Goal: Navigation & Orientation: Find specific page/section

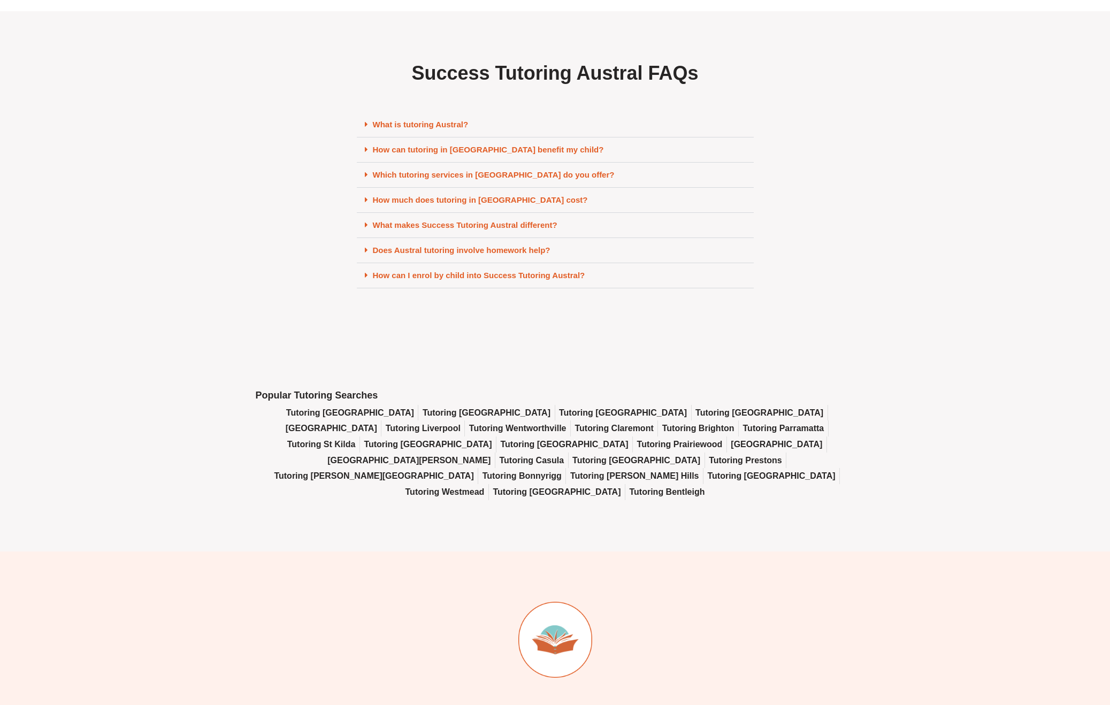
scroll to position [4555, 0]
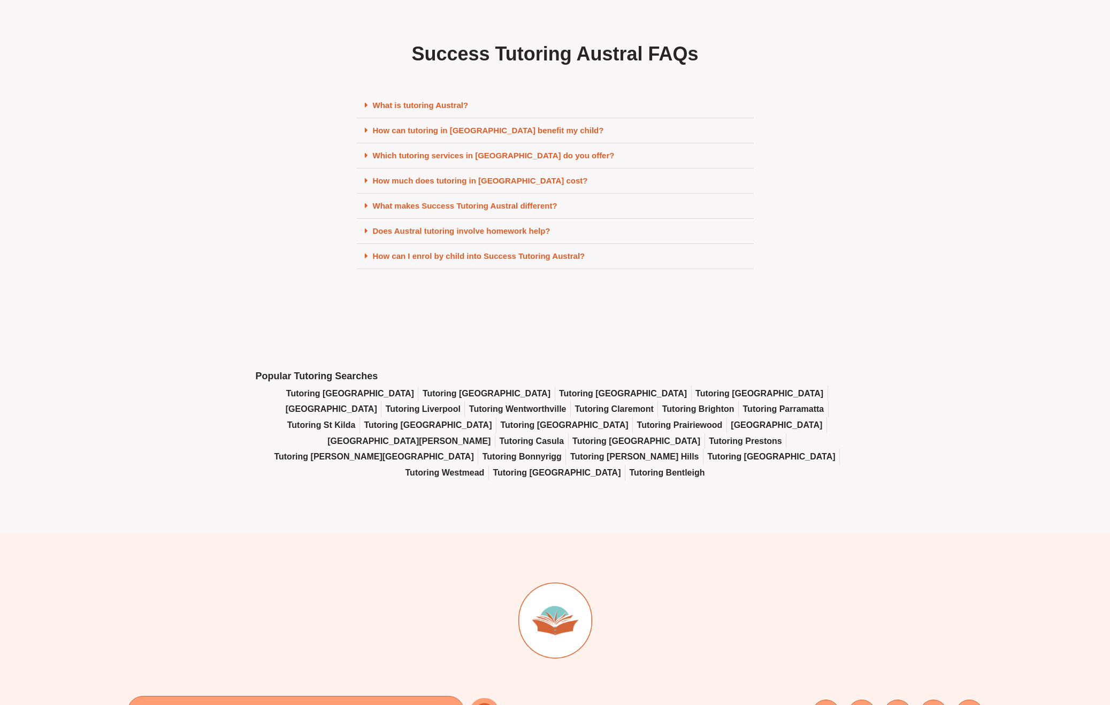
click at [485, 465] on span "Tutoring Westmead" at bounding box center [444, 473] width 79 height 16
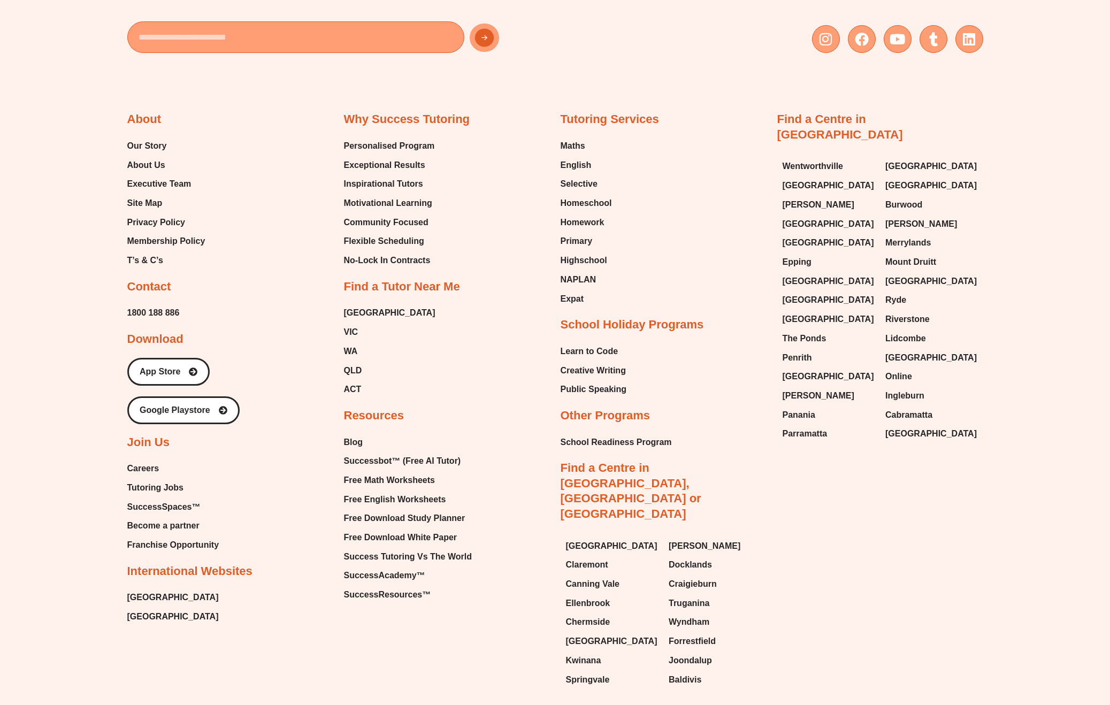
scroll to position [5295, 0]
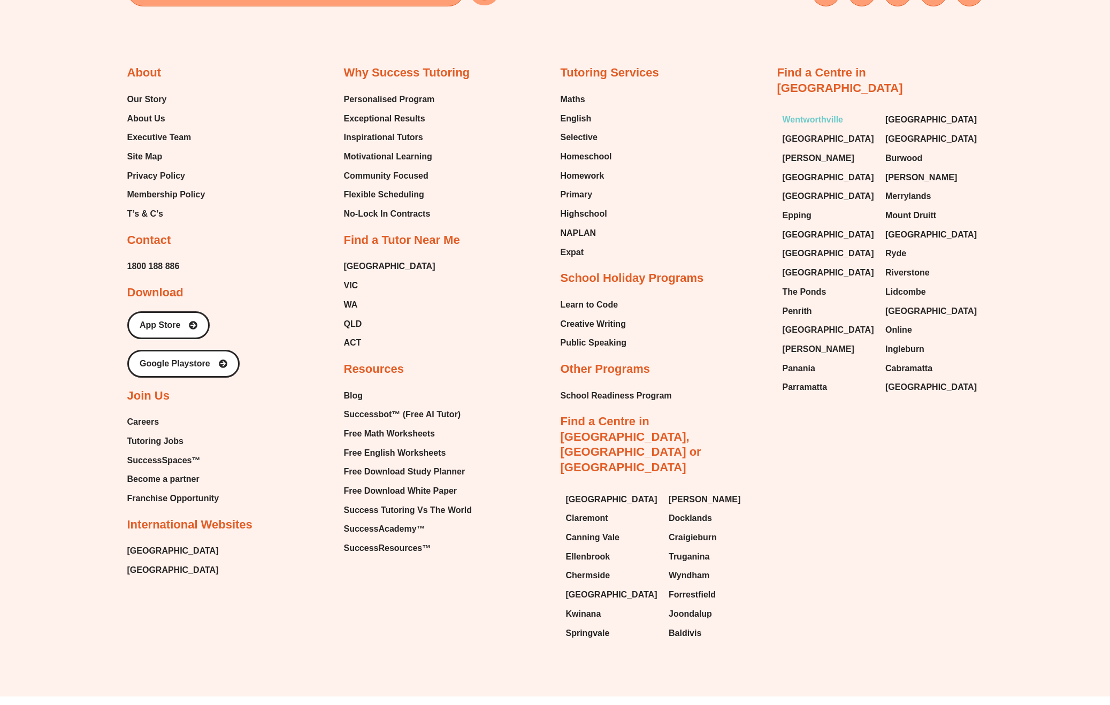
click at [800, 112] on span "Wentworthville" at bounding box center [813, 120] width 61 height 16
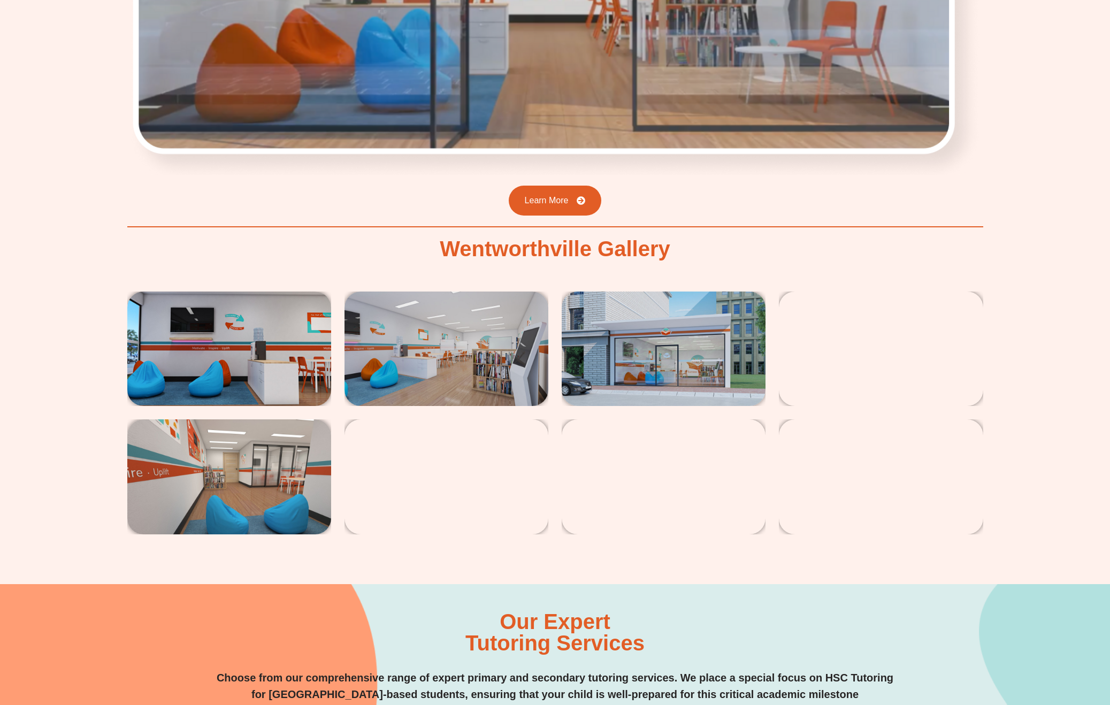
scroll to position [1911, 0]
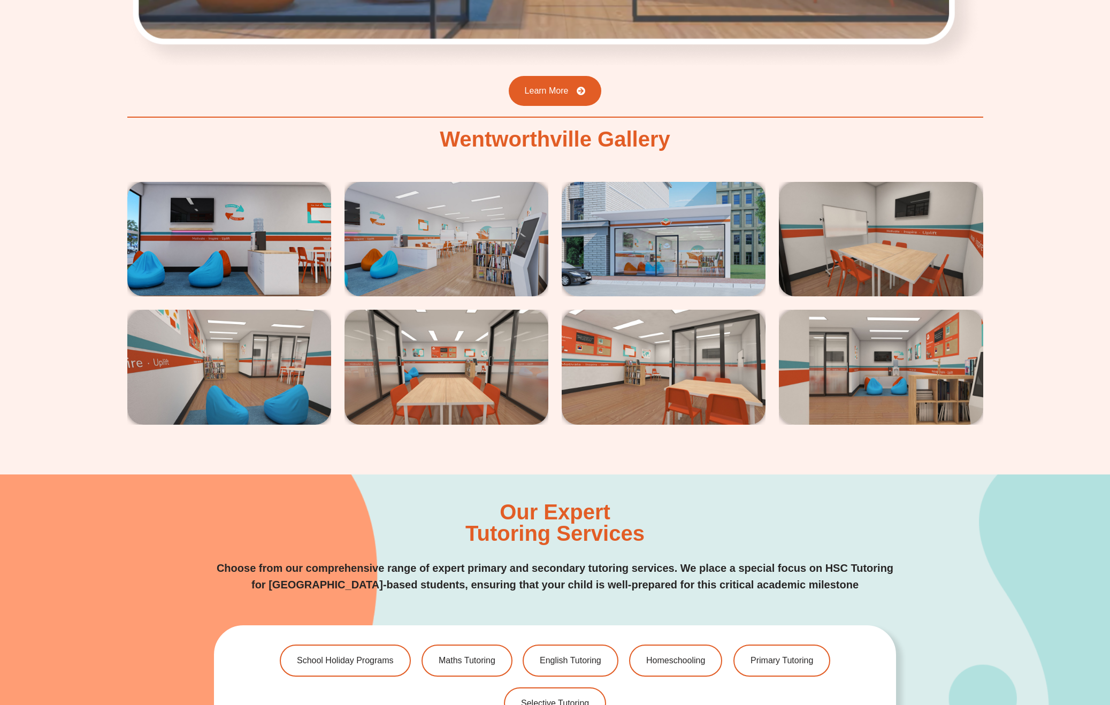
click at [534, 221] on img at bounding box center [447, 239] width 204 height 114
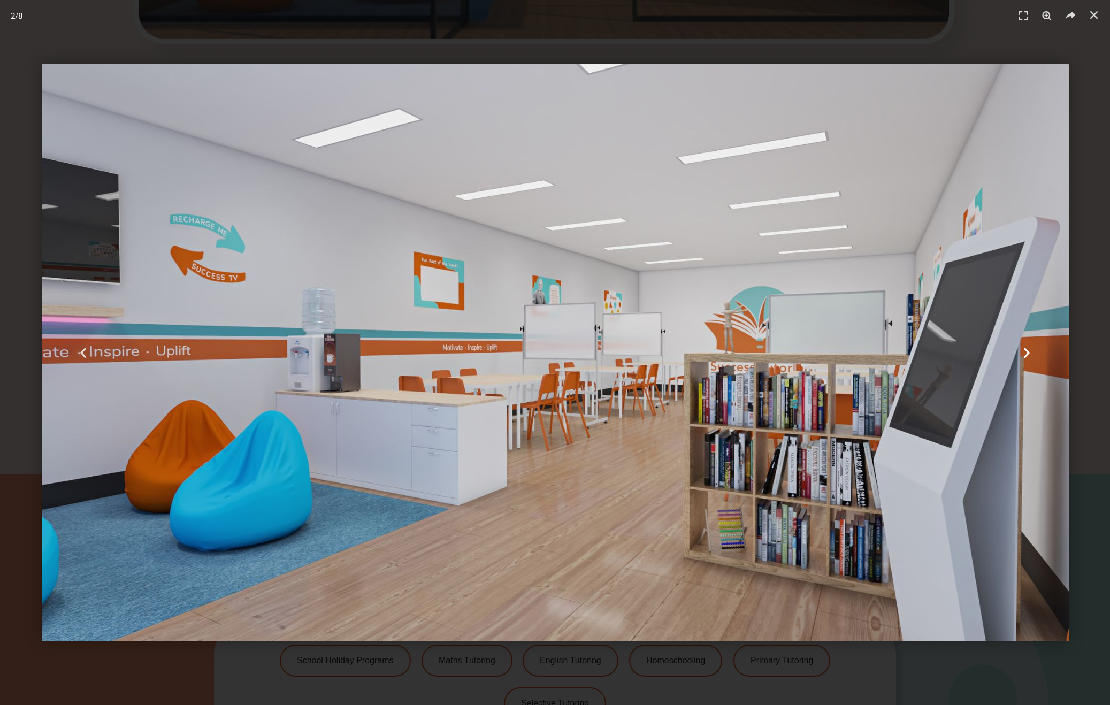
click at [1079, 259] on div "Next" at bounding box center [1027, 352] width 166 height 705
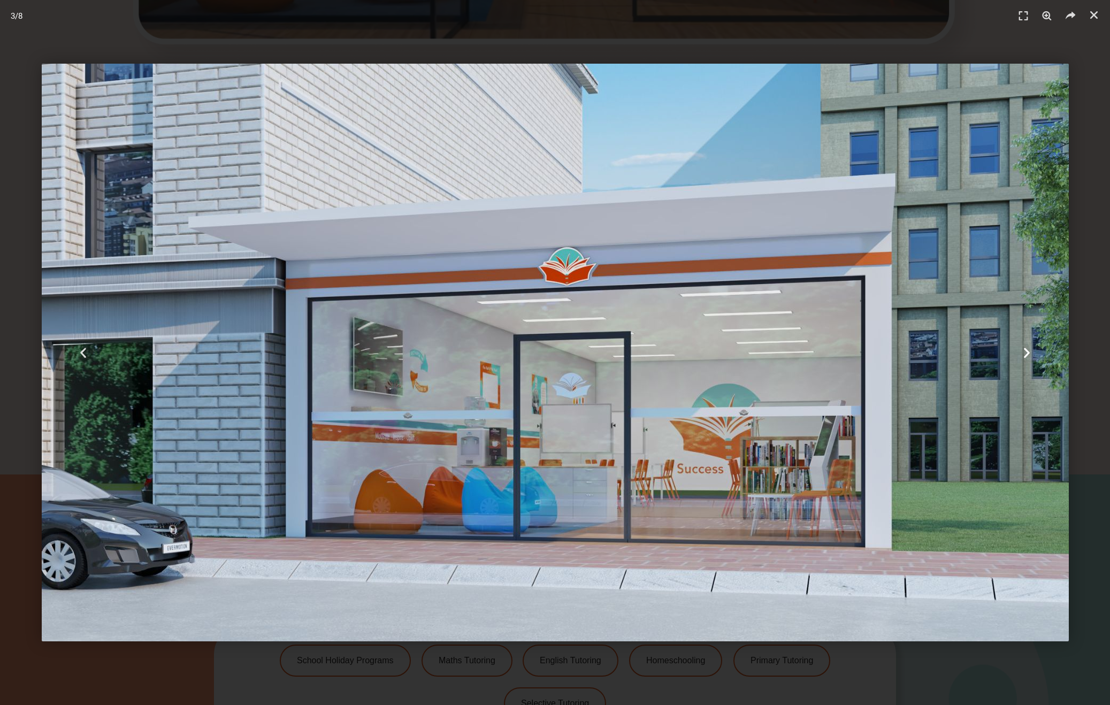
click at [1084, 422] on div "Next" at bounding box center [1027, 352] width 166 height 705
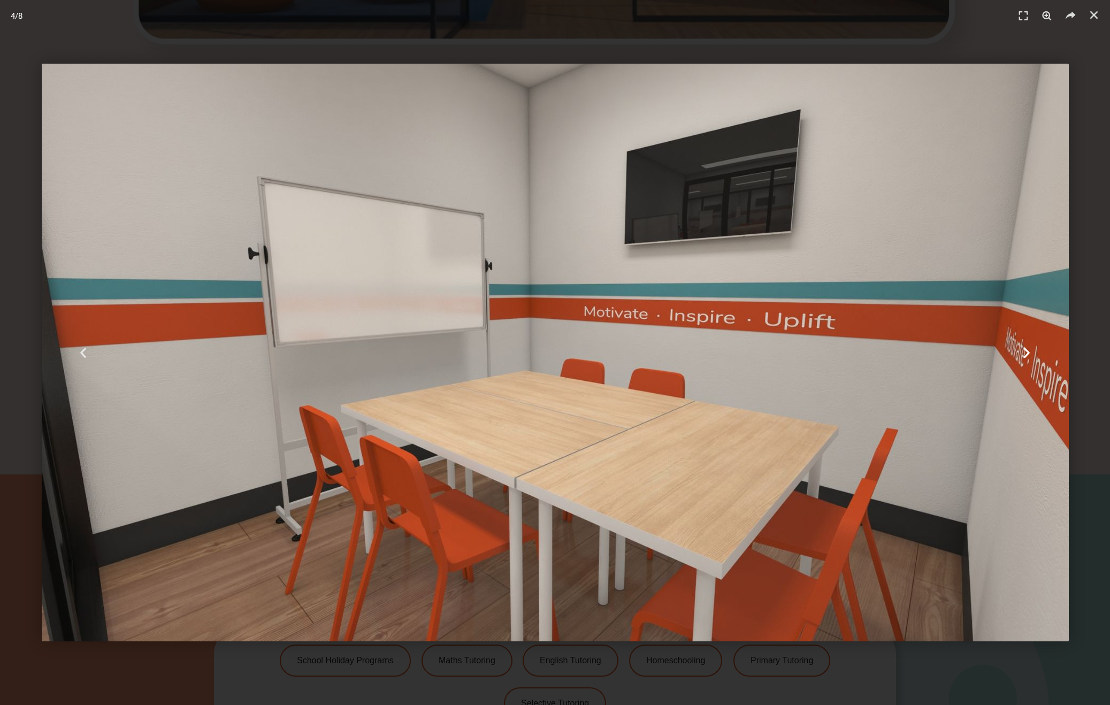
click at [1084, 422] on div "Next" at bounding box center [1027, 352] width 166 height 705
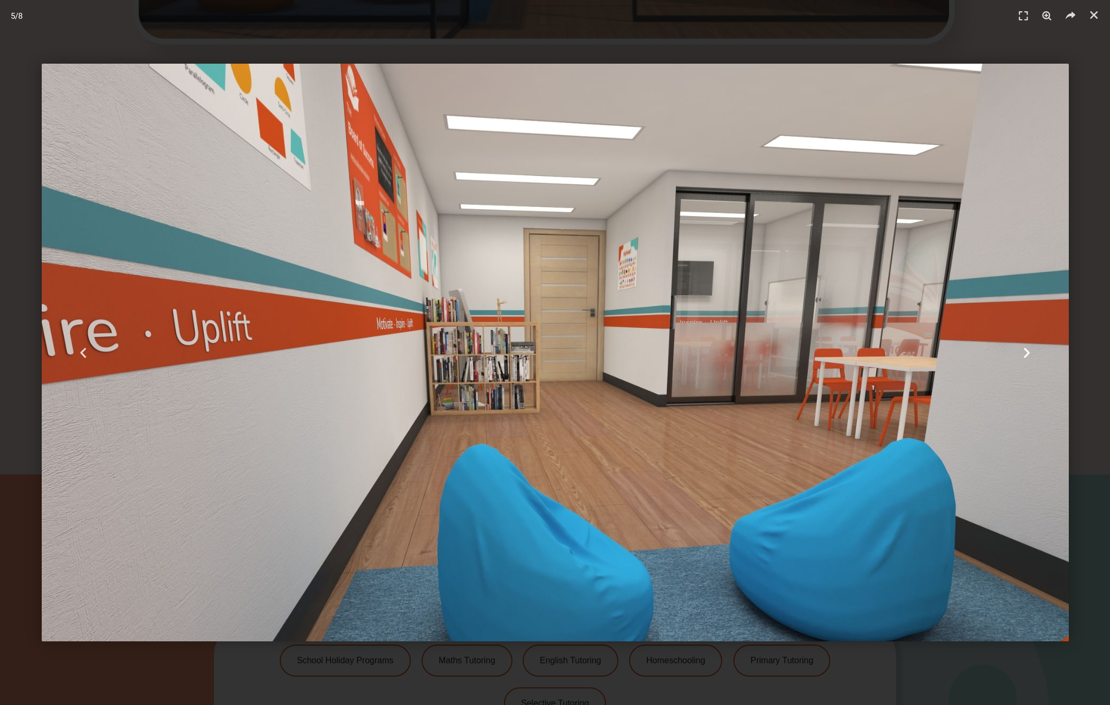
click at [1084, 422] on div "Next" at bounding box center [1027, 352] width 166 height 705
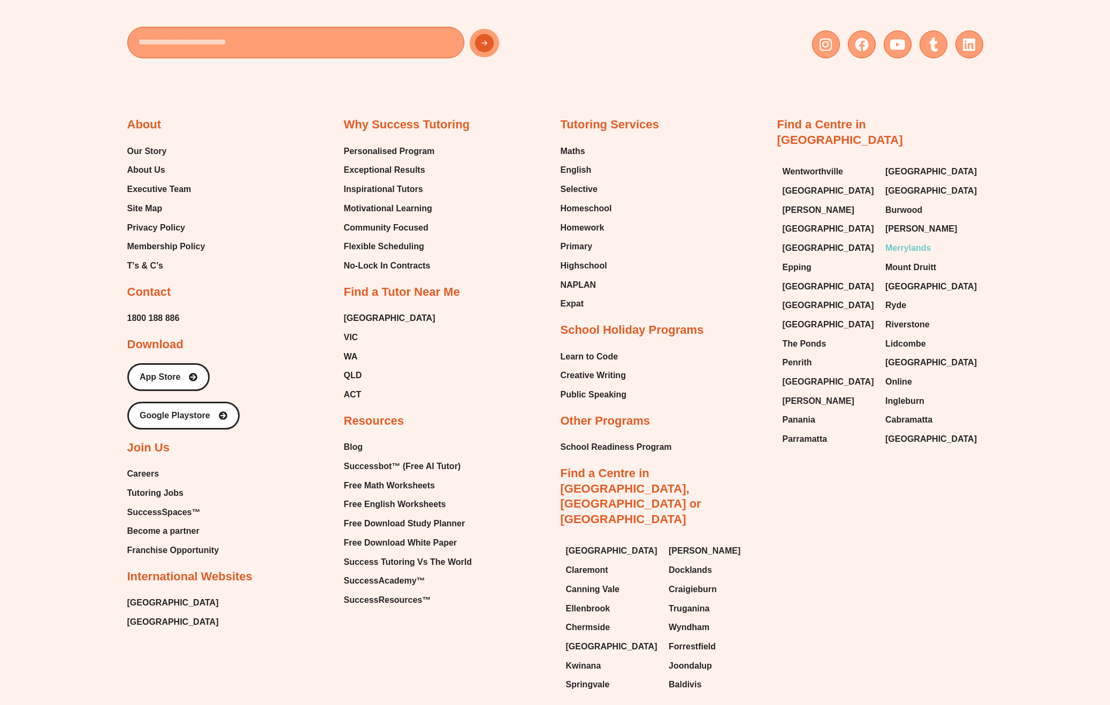
scroll to position [6529, 0]
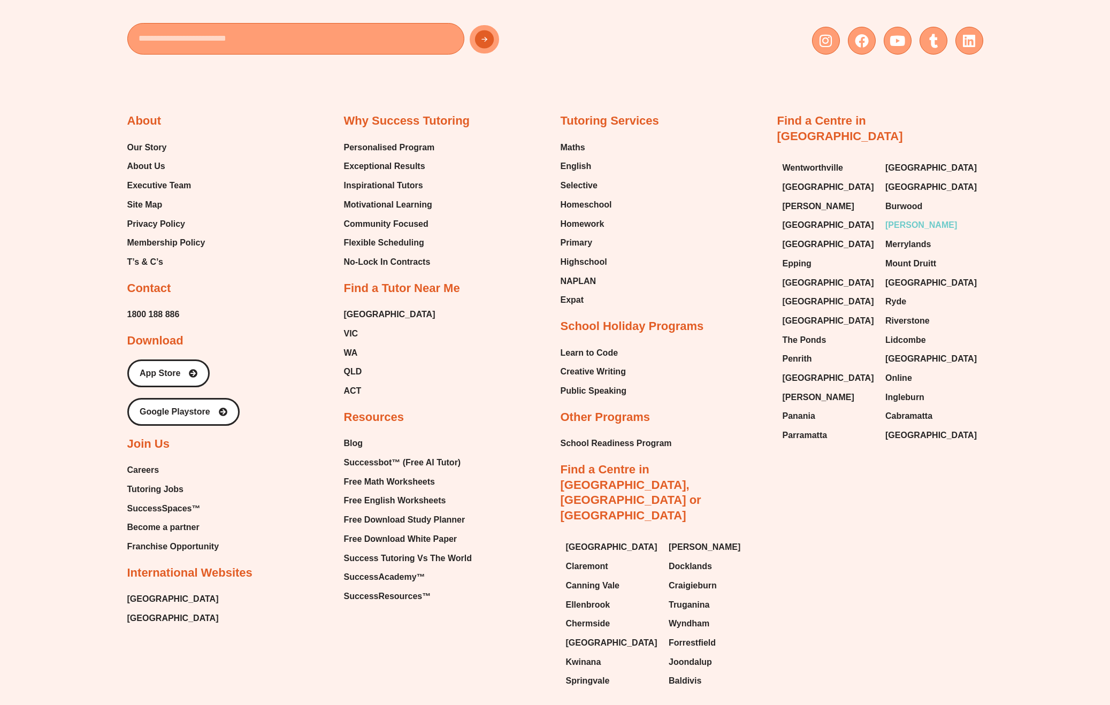
click at [902, 217] on span "[PERSON_NAME]" at bounding box center [921, 225] width 72 height 16
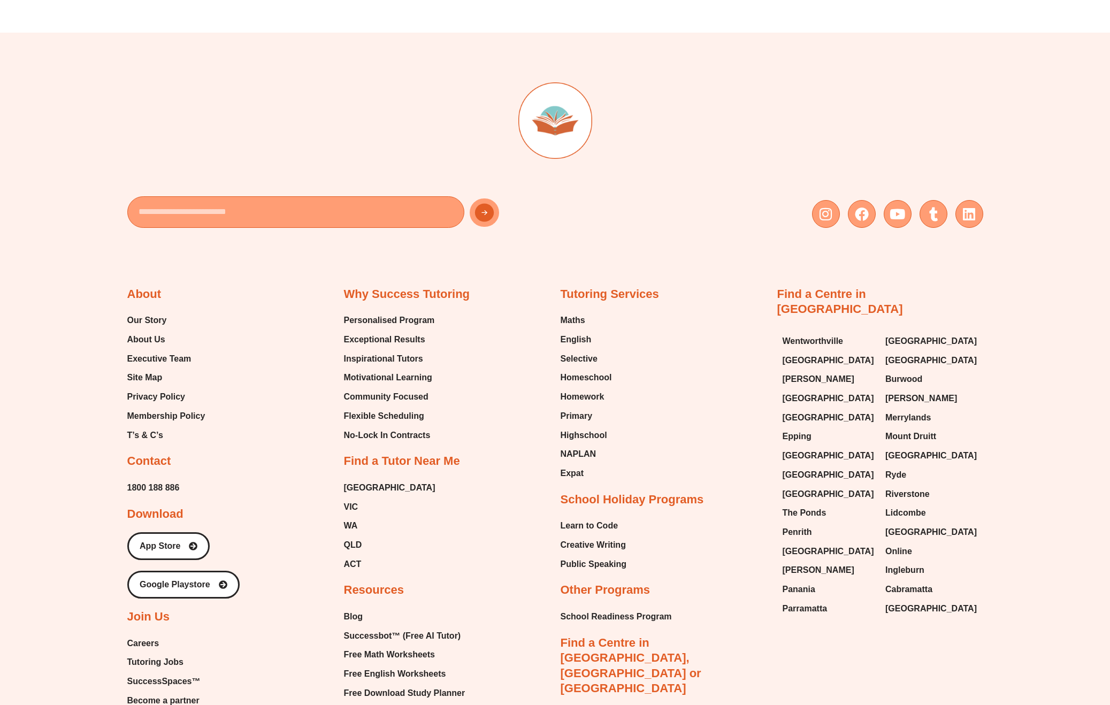
scroll to position [4885, 0]
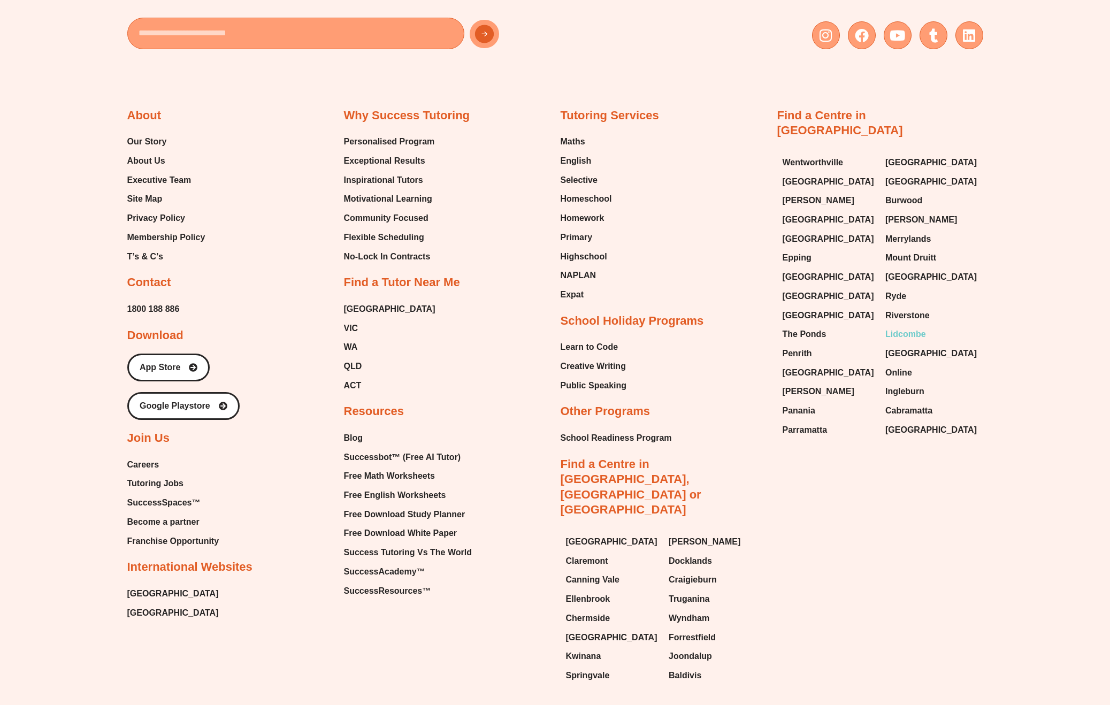
click at [897, 326] on span "Lidcombe" at bounding box center [905, 334] width 41 height 16
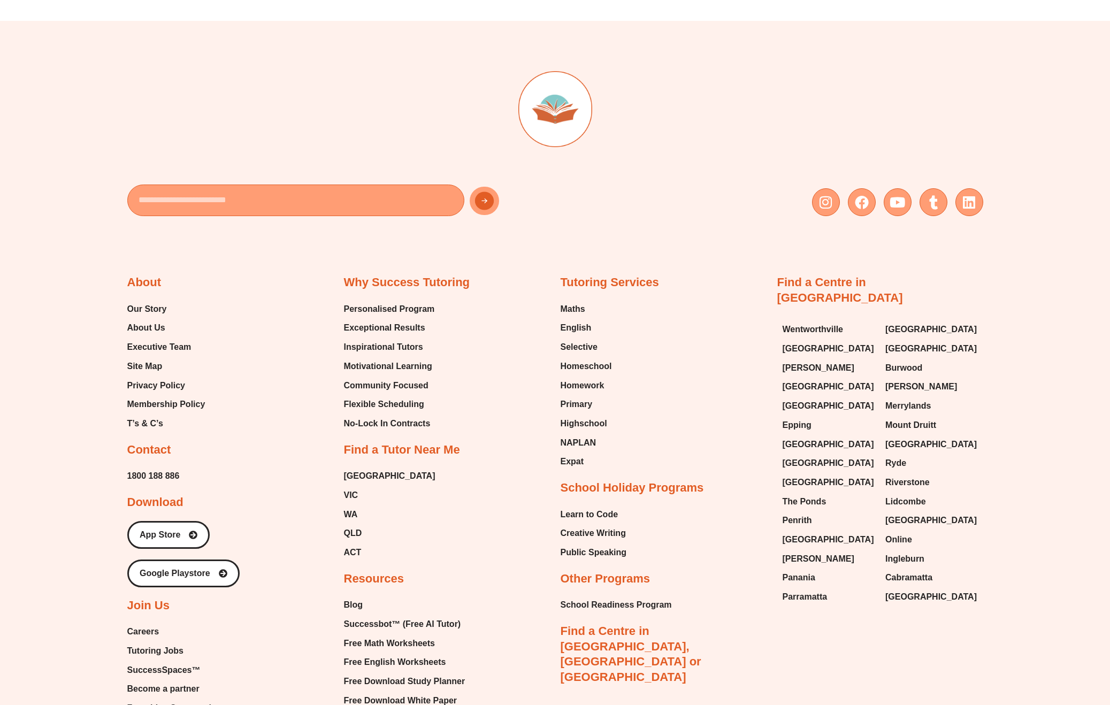
scroll to position [7273, 0]
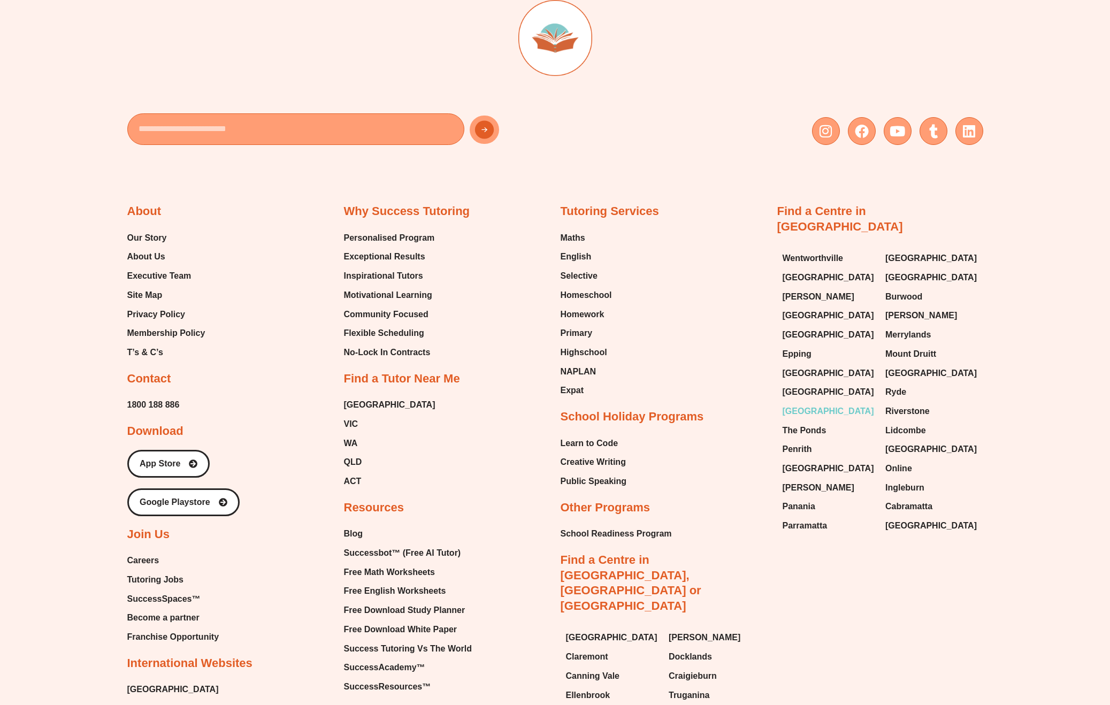
click at [810, 403] on span "[GEOGRAPHIC_DATA]" at bounding box center [828, 411] width 91 height 16
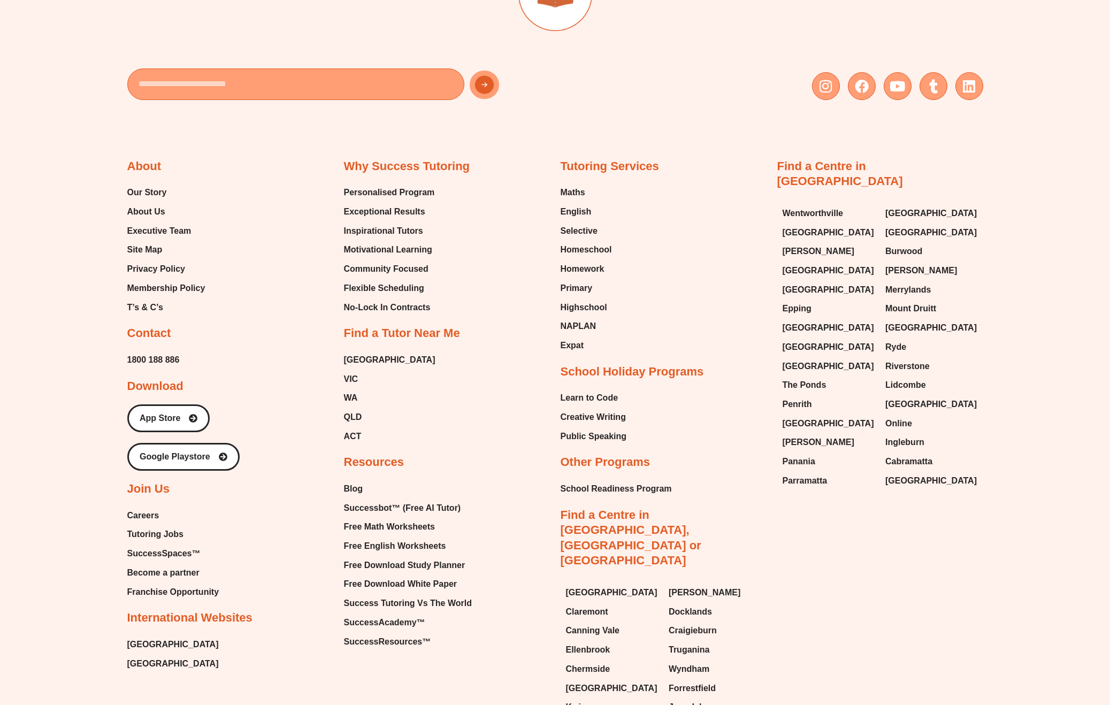
scroll to position [6771, 0]
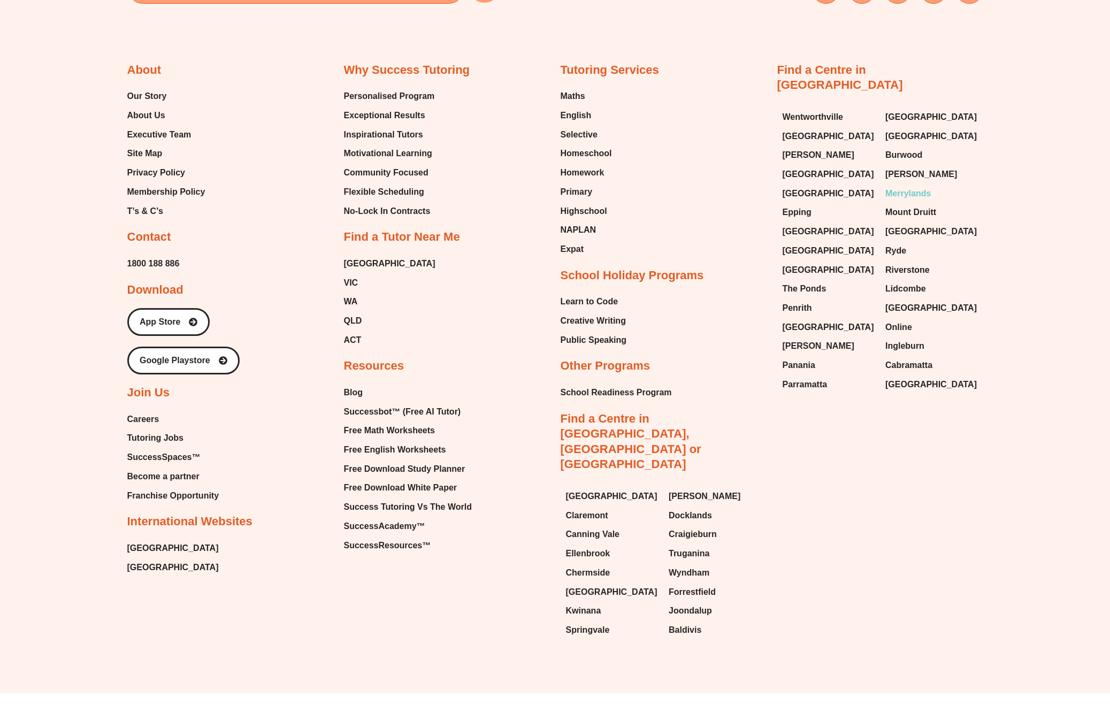
click at [905, 186] on span "Merrylands" at bounding box center [907, 194] width 45 height 16
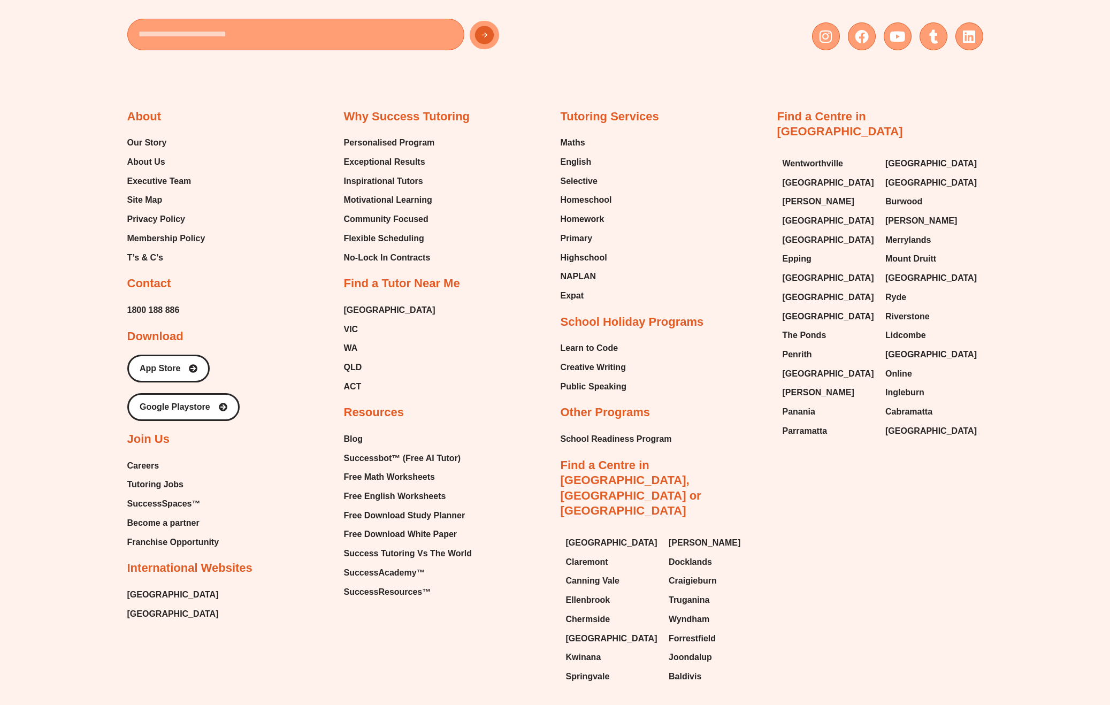
scroll to position [6746, 0]
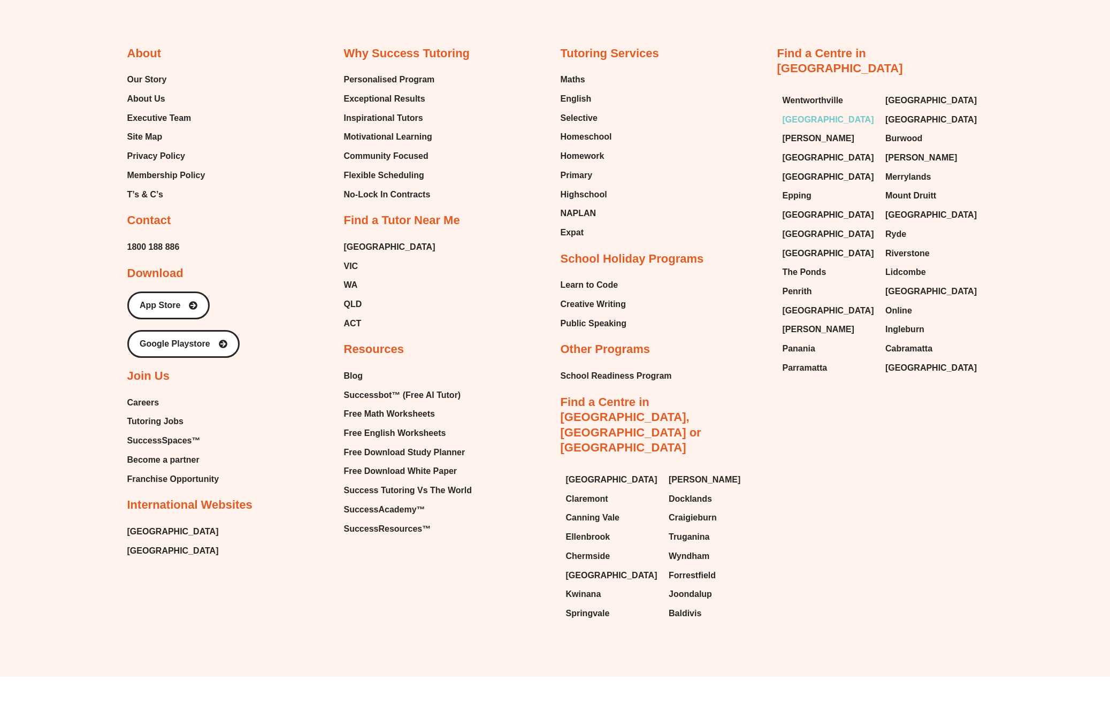
click at [814, 112] on span "[GEOGRAPHIC_DATA]" at bounding box center [828, 120] width 91 height 16
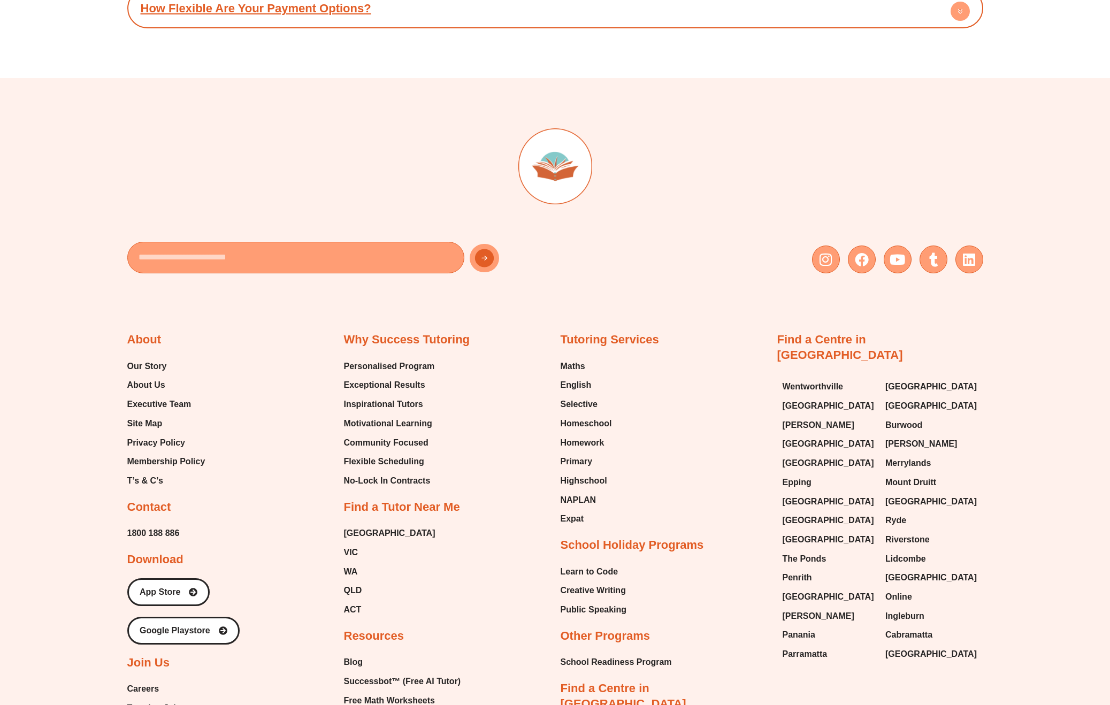
scroll to position [6423, 0]
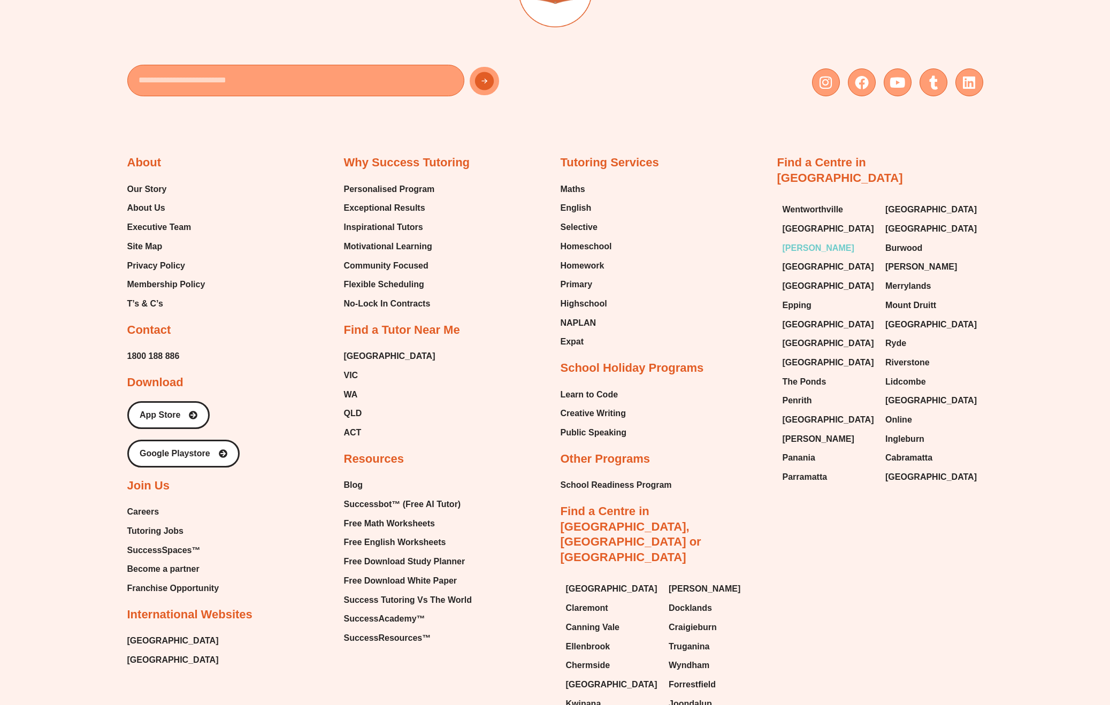
click at [812, 242] on span "[PERSON_NAME]" at bounding box center [819, 248] width 72 height 16
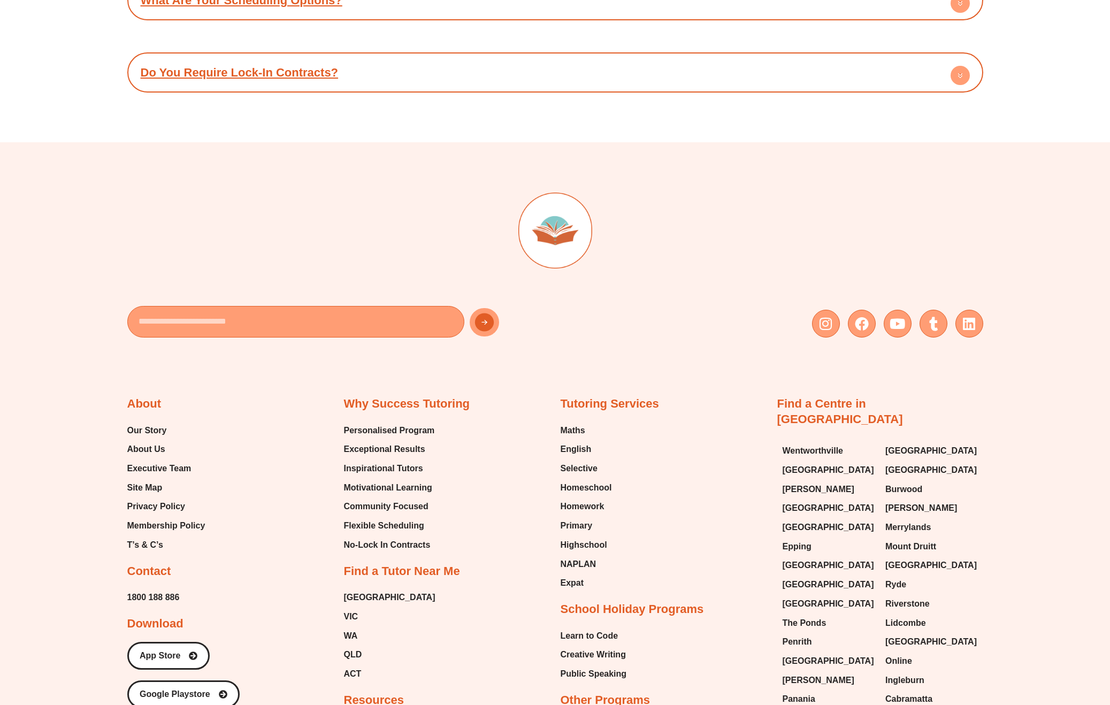
scroll to position [6216, 0]
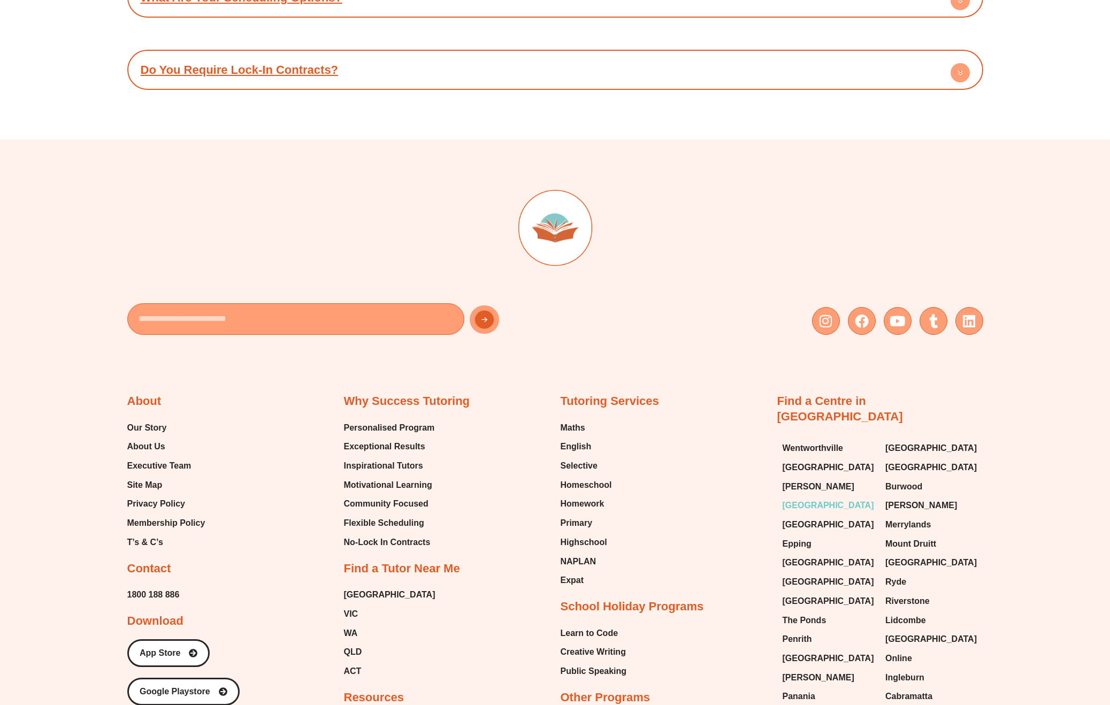
click at [815, 497] on span "[GEOGRAPHIC_DATA]" at bounding box center [828, 505] width 91 height 16
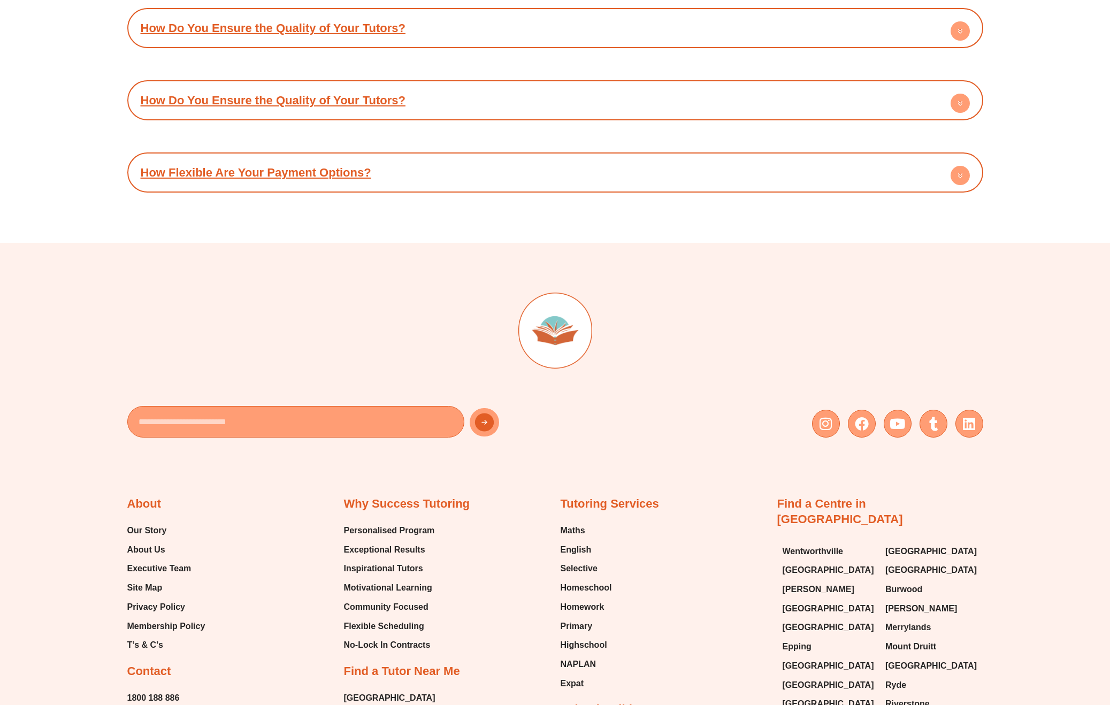
scroll to position [6270, 0]
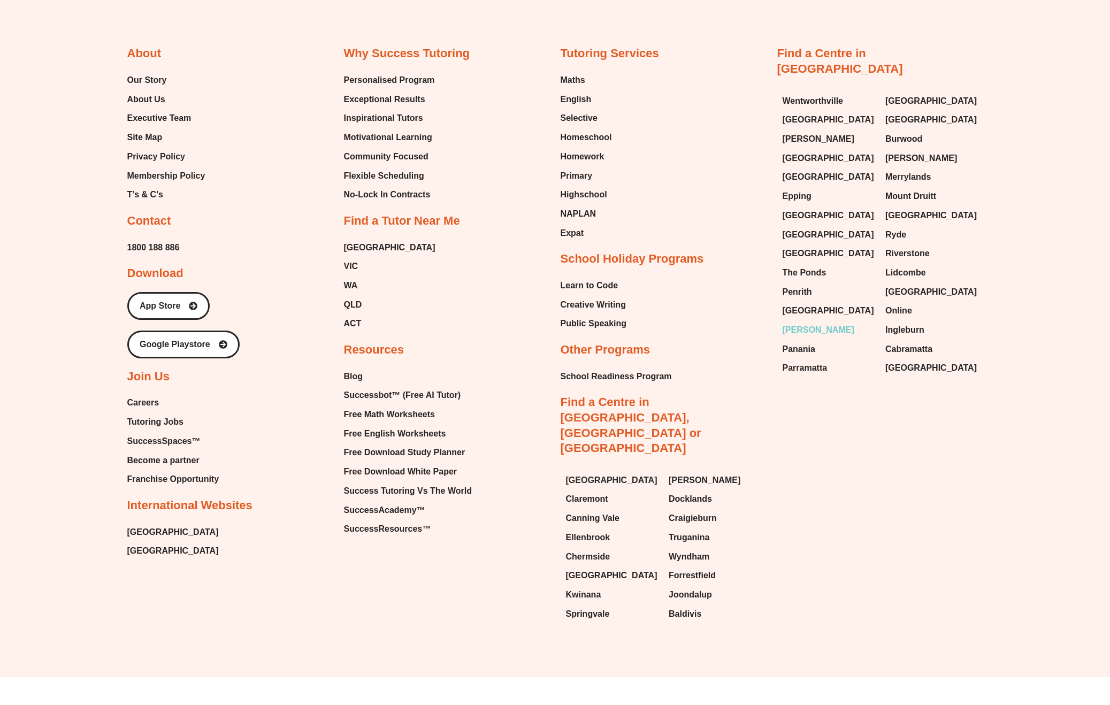
click at [803, 322] on span "[PERSON_NAME]" at bounding box center [819, 330] width 72 height 16
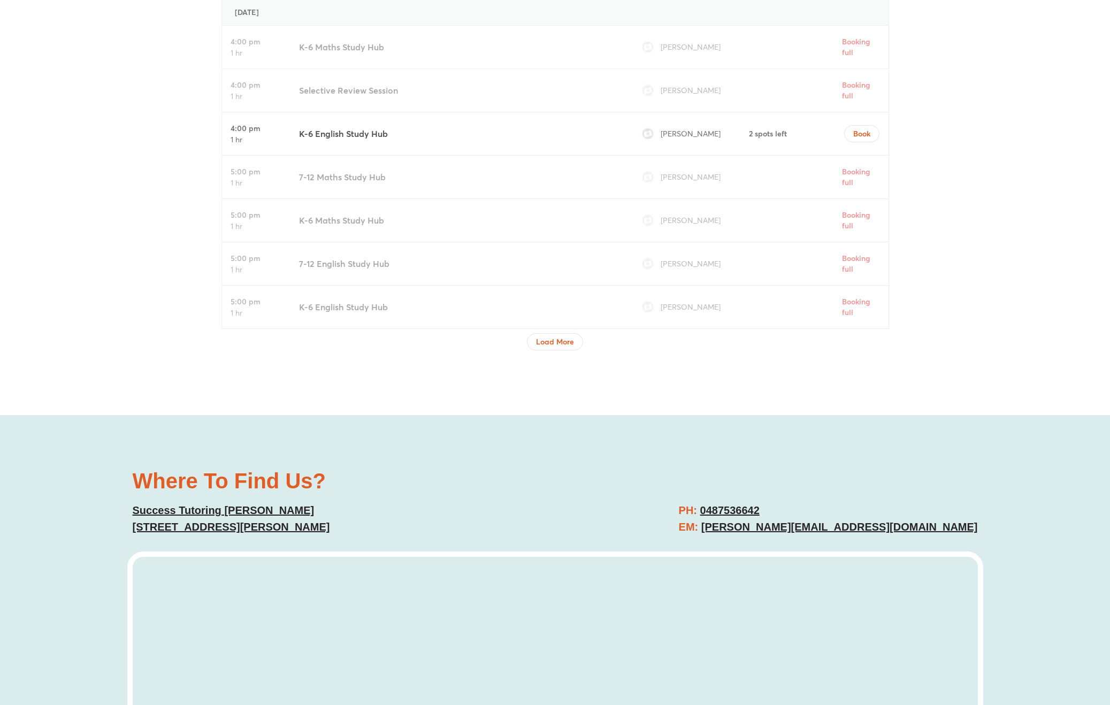
scroll to position [3774, 0]
click at [553, 335] on span "Load More" at bounding box center [555, 339] width 38 height 11
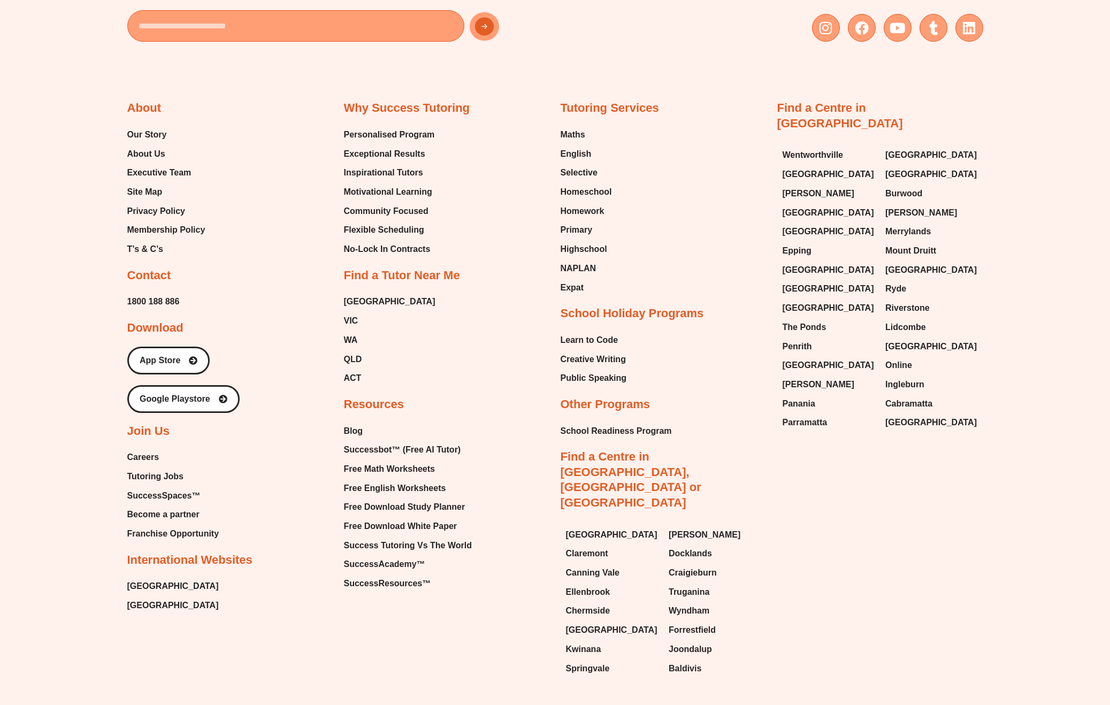
scroll to position [7398, 0]
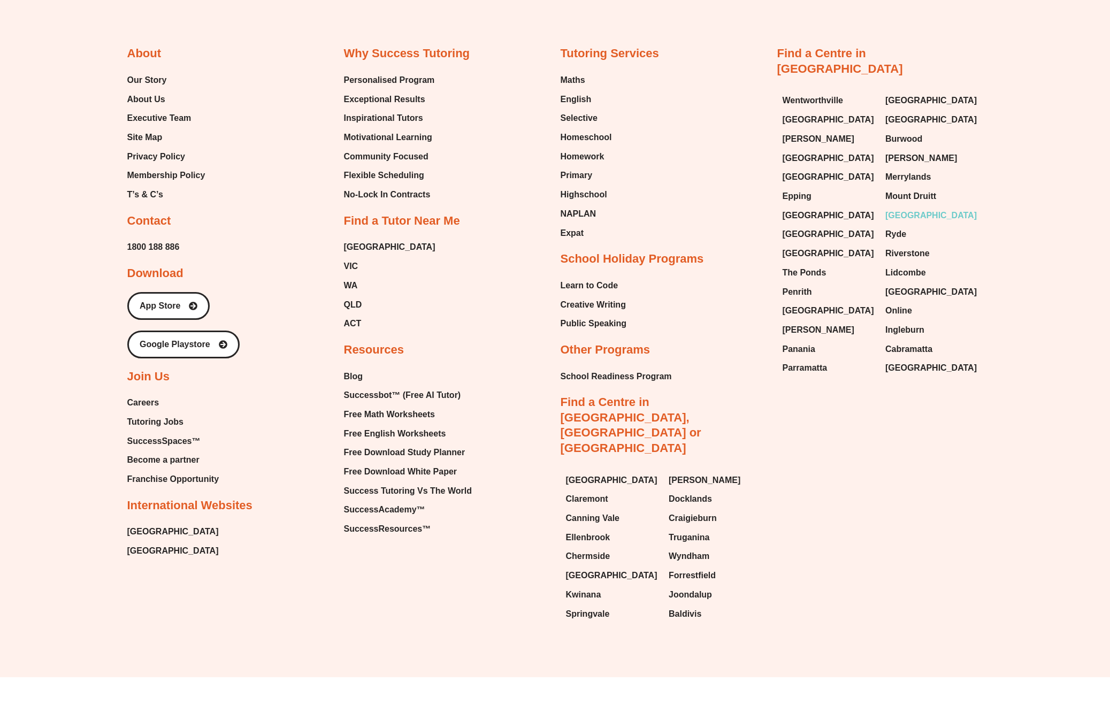
click at [907, 208] on span "[GEOGRAPHIC_DATA]" at bounding box center [930, 216] width 91 height 16
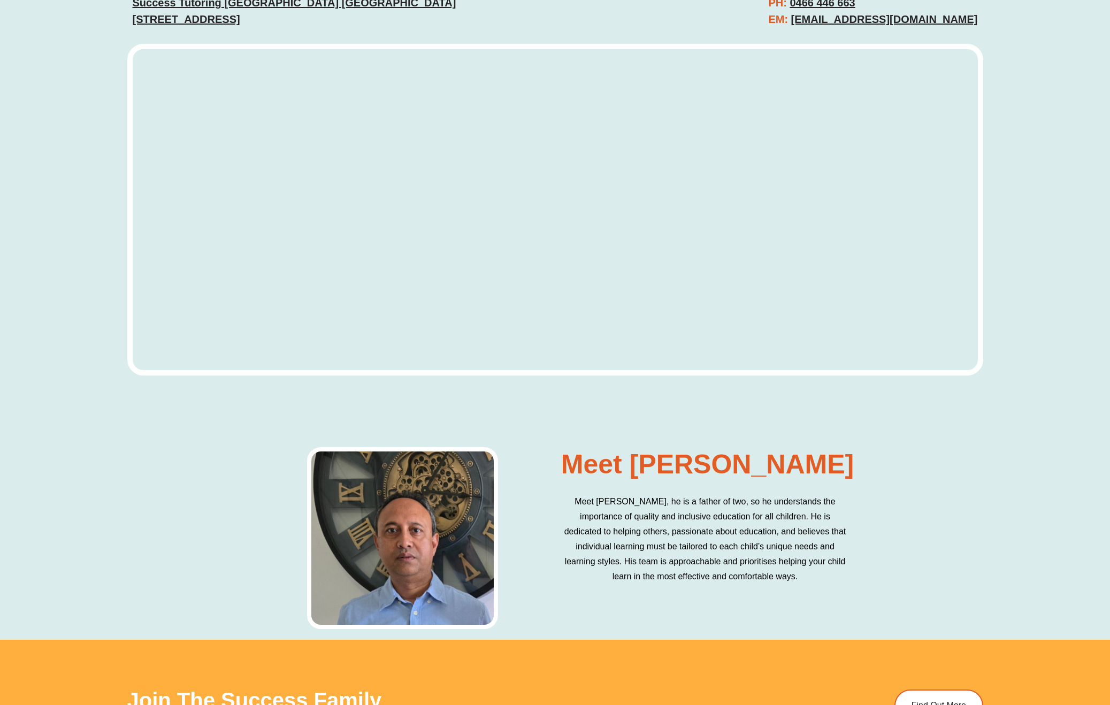
scroll to position [3127, 0]
